Goal: Task Accomplishment & Management: Use online tool/utility

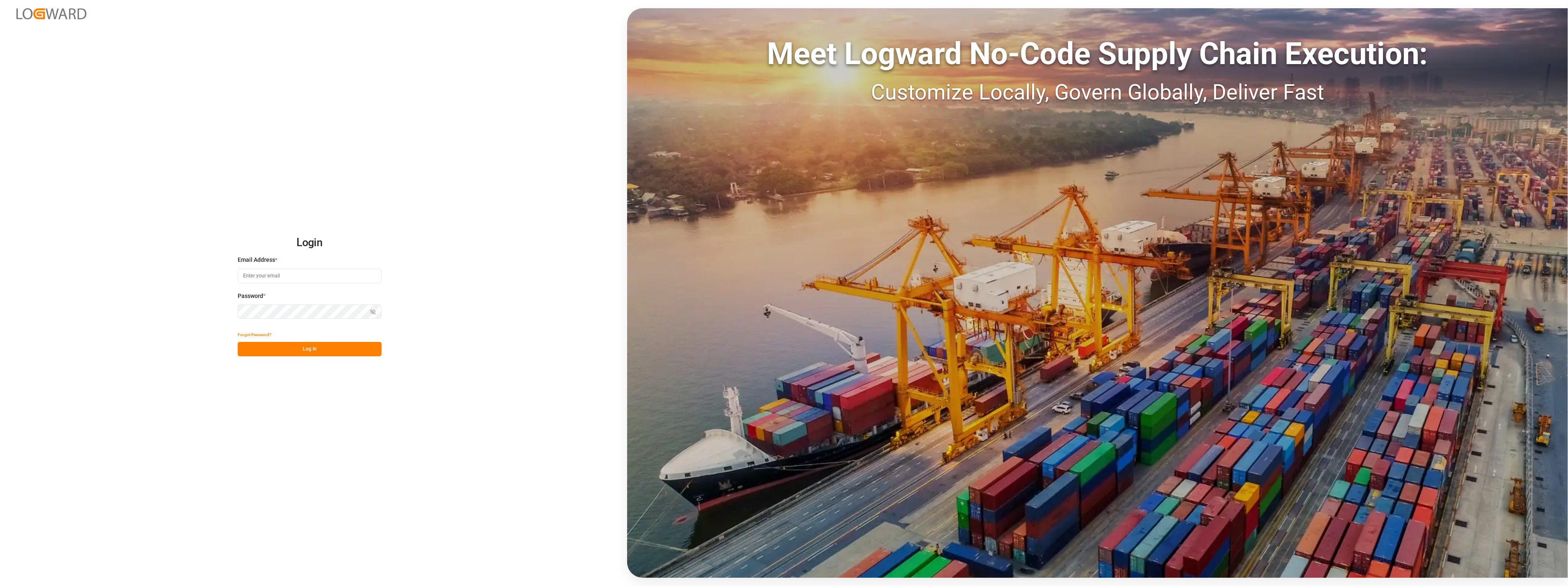
type input "[PERSON_NAME][EMAIL_ADDRESS][PERSON_NAME][DOMAIN_NAME]"
click at [331, 354] on button "Log In" at bounding box center [309, 349] width 144 height 15
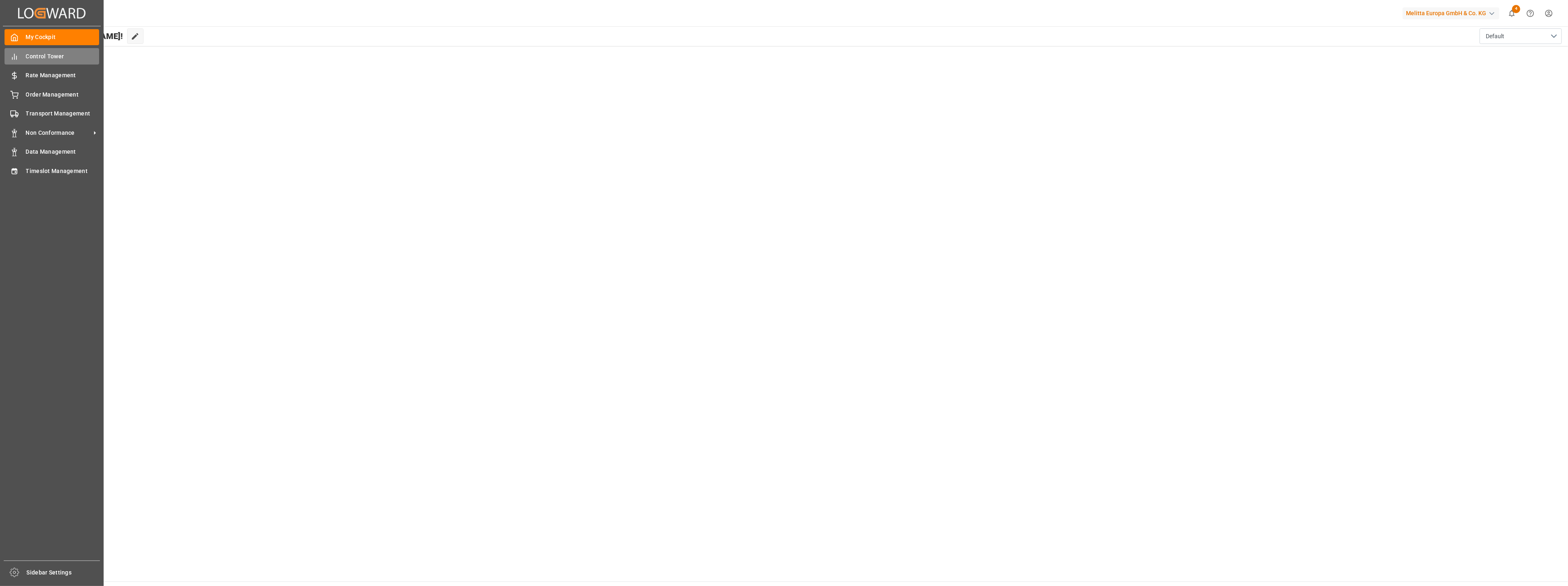
click at [40, 54] on span "Control Tower" at bounding box center [63, 57] width 74 height 9
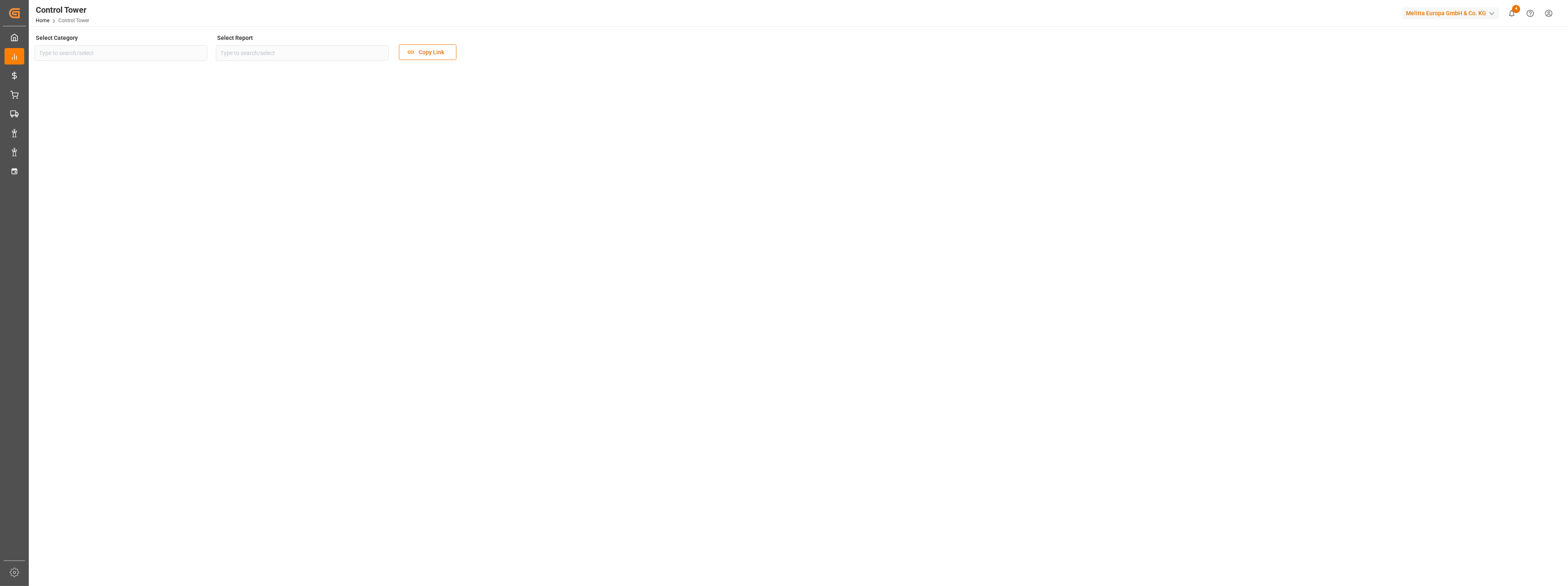
type input "Sourcing"
type input "Logistics Dashboard - DE"
